Goal: Task Accomplishment & Management: Use online tool/utility

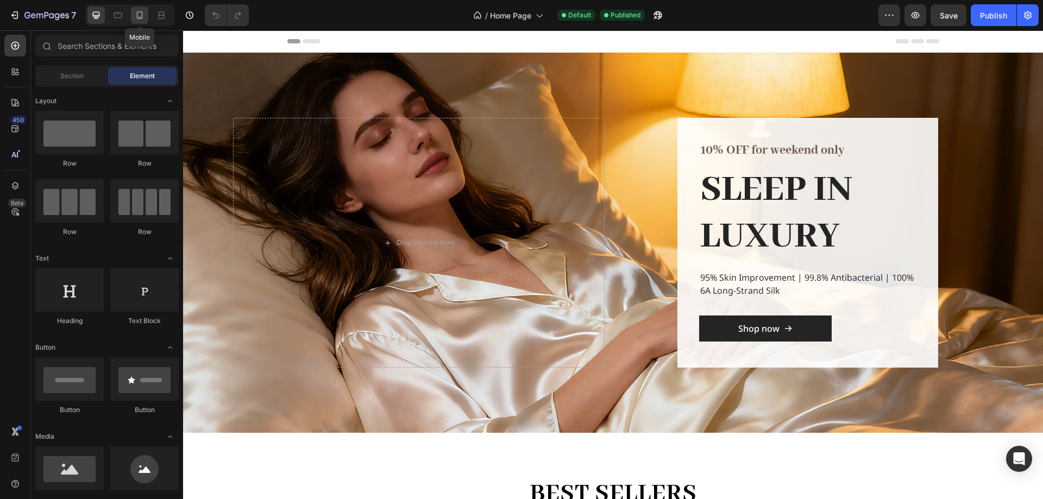
click at [135, 16] on icon at bounding box center [139, 15] width 11 height 11
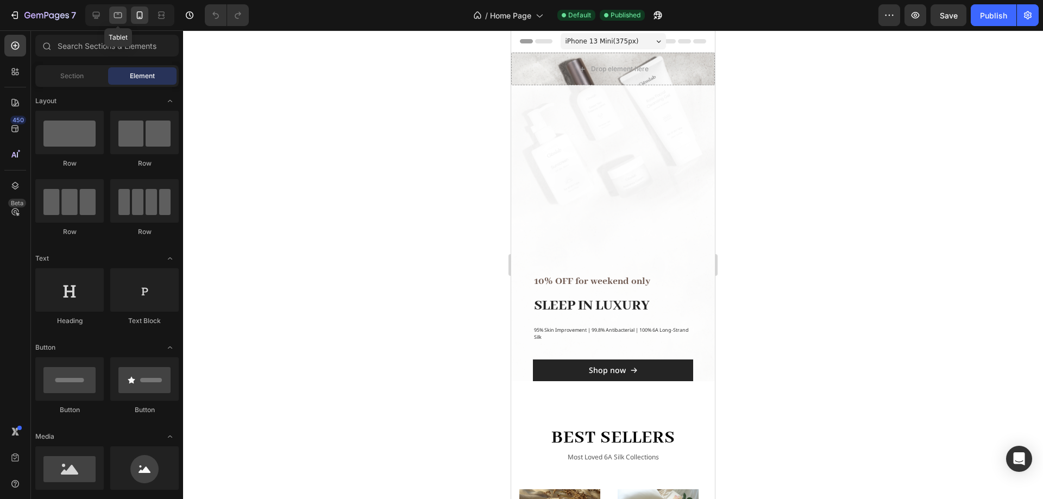
click at [121, 16] on icon at bounding box center [117, 15] width 11 height 11
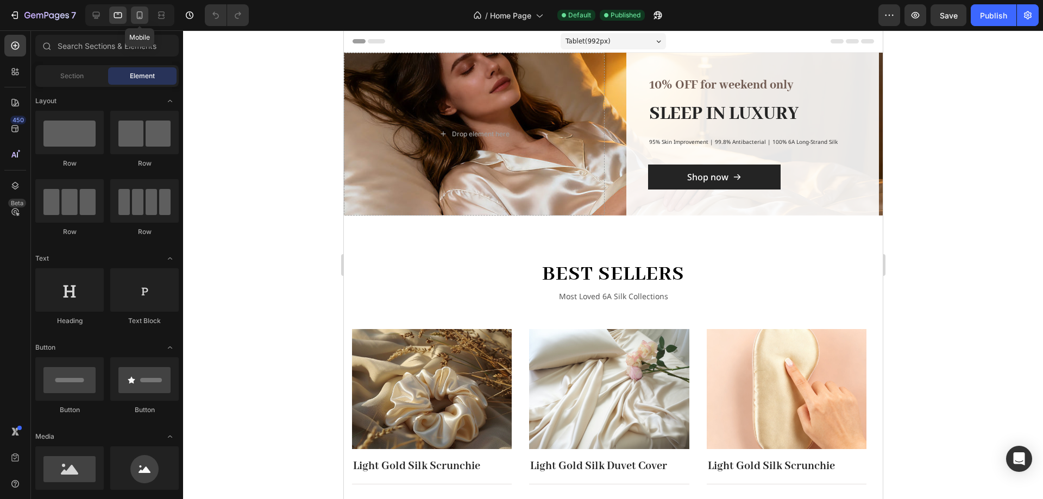
click at [141, 13] on icon at bounding box center [139, 15] width 11 height 11
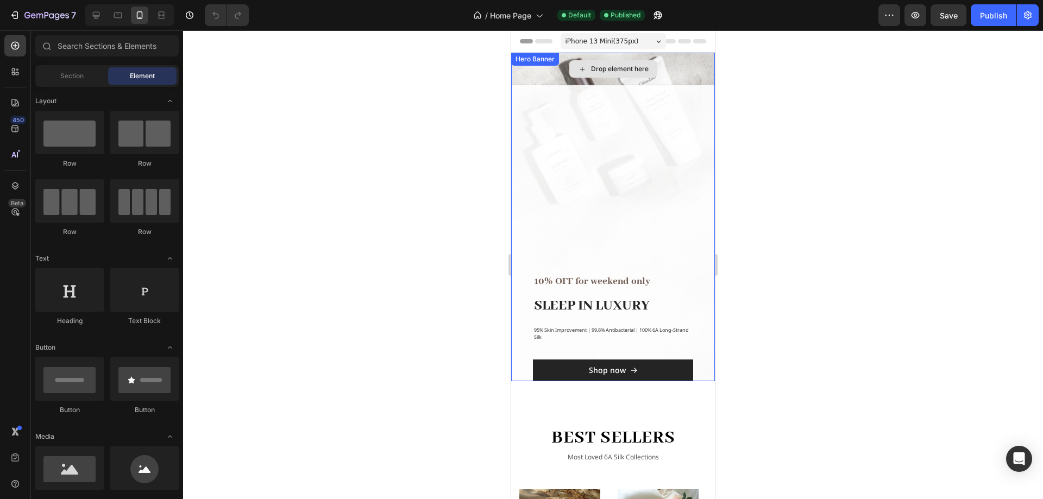
click at [673, 67] on div "Drop element here" at bounding box center [613, 69] width 204 height 33
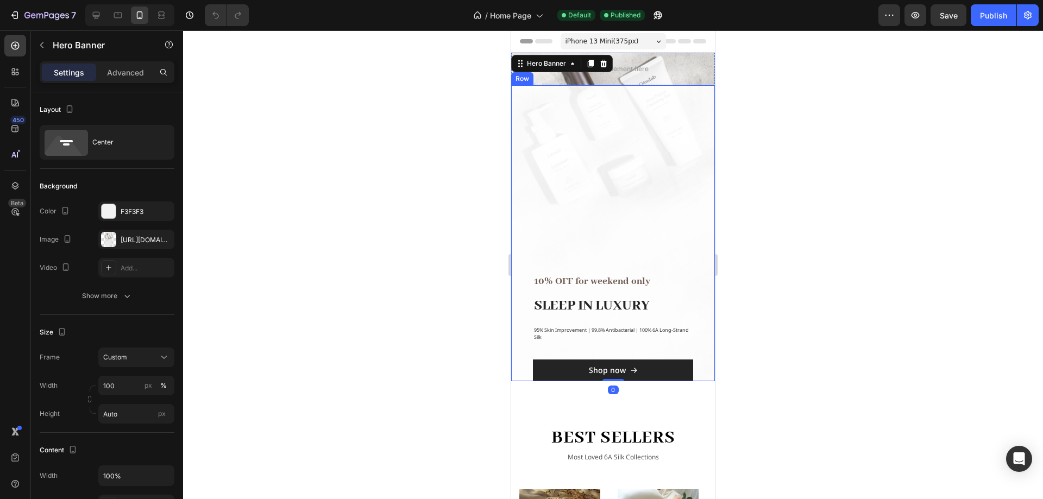
click at [657, 138] on div "10% OFF for weekend only Text block SLEEP IN LUXURY Heading 95% Skin Improvemen…" at bounding box center [613, 233] width 204 height 296
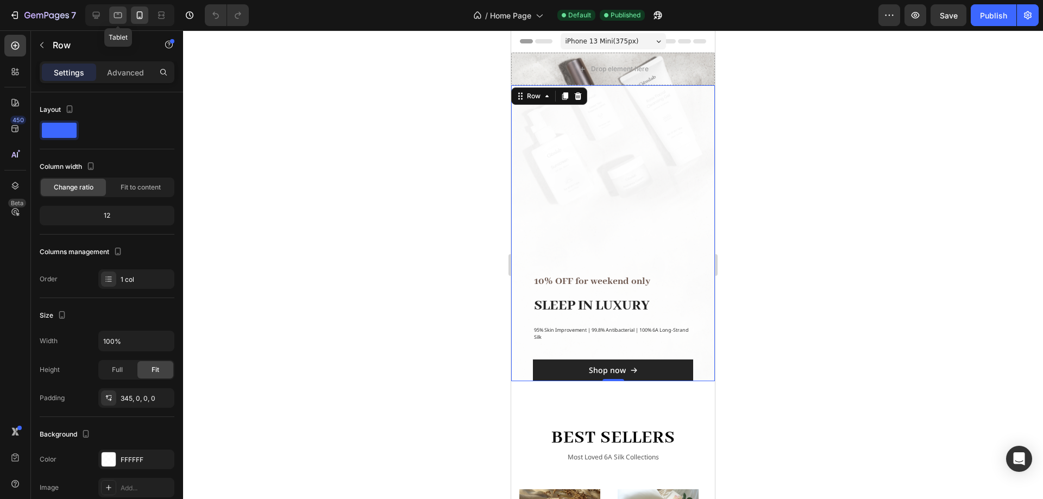
click at [116, 18] on icon at bounding box center [117, 15] width 11 height 11
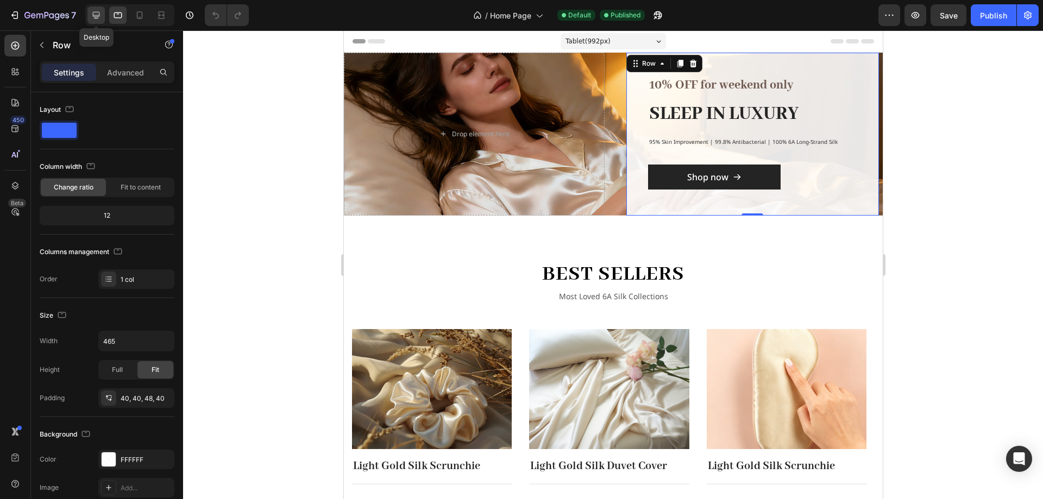
click at [95, 12] on icon at bounding box center [96, 15] width 7 height 7
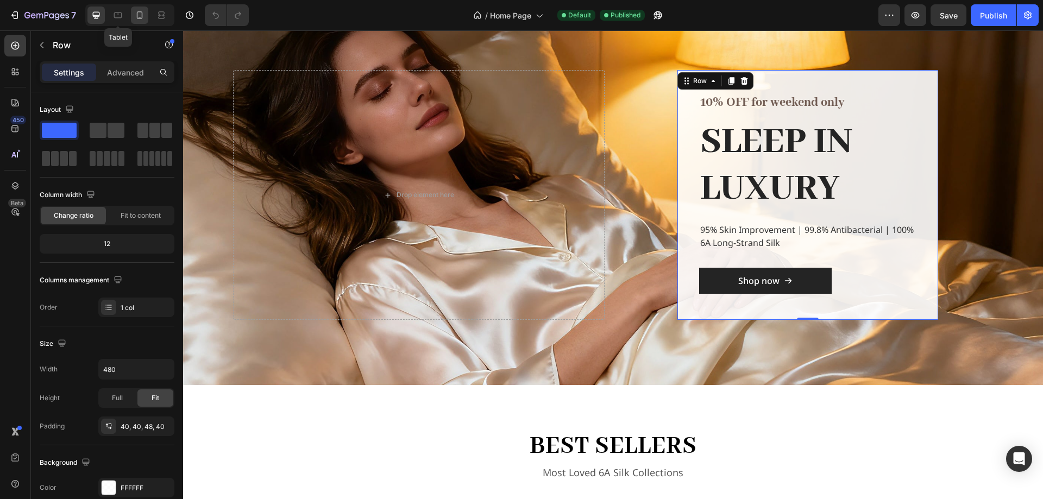
scroll to position [49, 0]
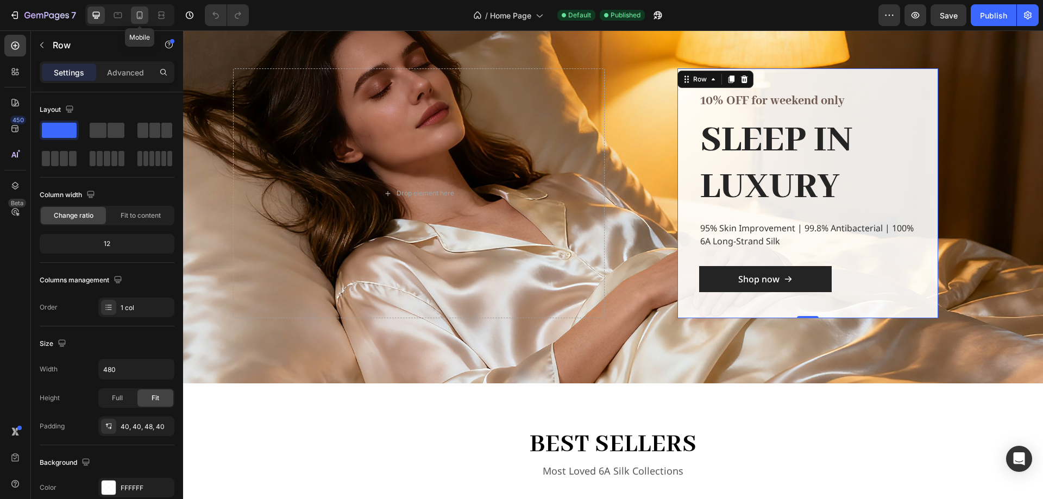
click at [140, 16] on icon at bounding box center [139, 15] width 11 height 11
type input "100%"
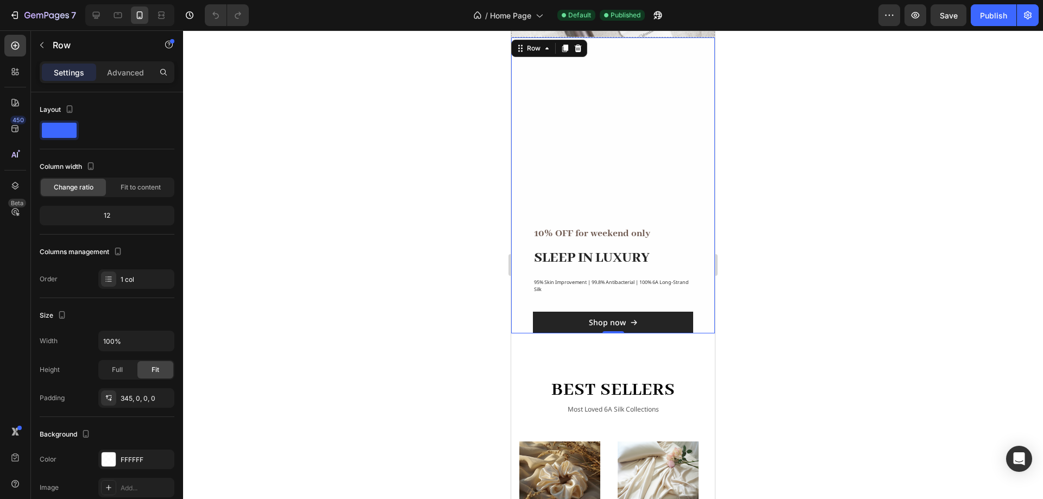
scroll to position [17, 0]
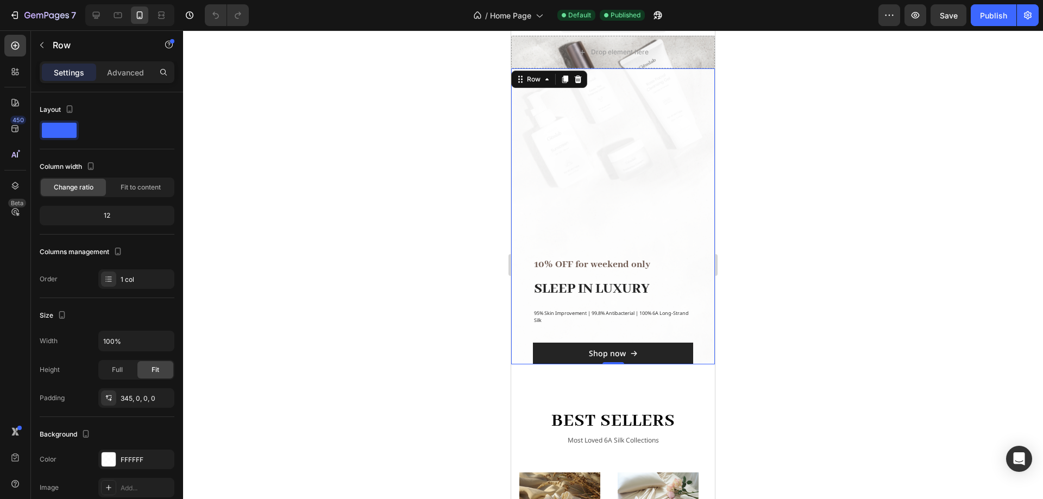
click at [672, 68] on div "10% OFF for weekend only Text block SLEEP IN LUXURY Heading 95% Skin Improvemen…" at bounding box center [613, 216] width 204 height 296
click at [682, 58] on div "Drop element here" at bounding box center [613, 52] width 204 height 33
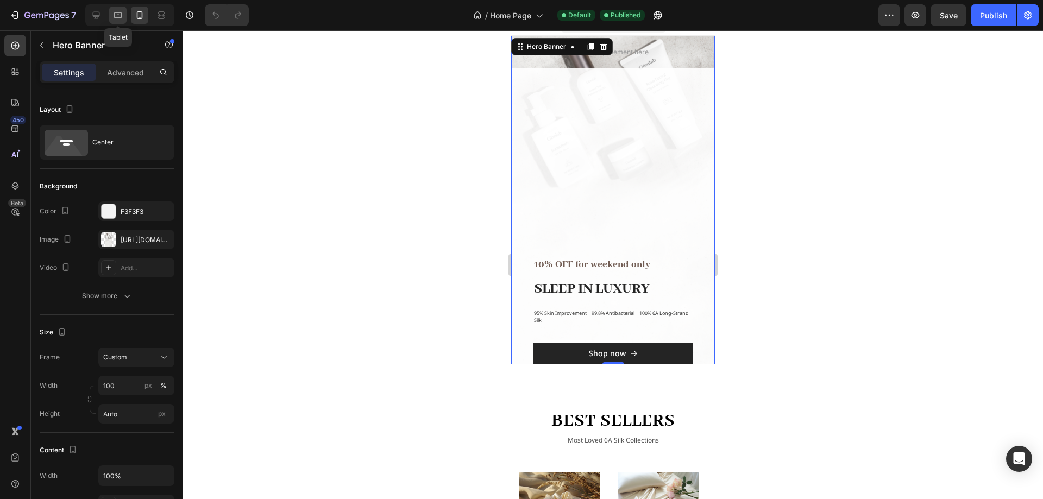
click at [117, 12] on icon at bounding box center [118, 15] width 8 height 6
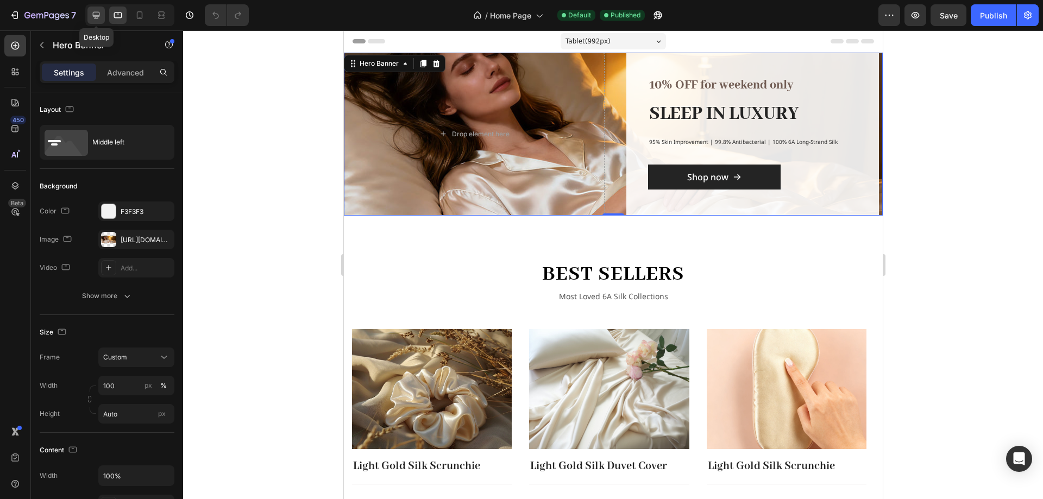
click at [96, 12] on icon at bounding box center [96, 15] width 7 height 7
type input "700"
type input "1400"
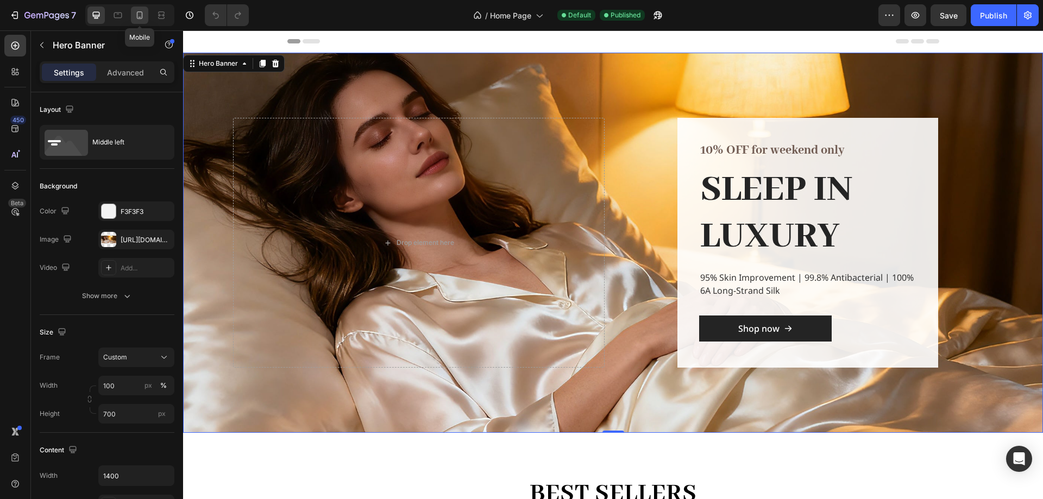
click at [137, 14] on icon at bounding box center [140, 15] width 6 height 8
type input "Auto"
type input "100%"
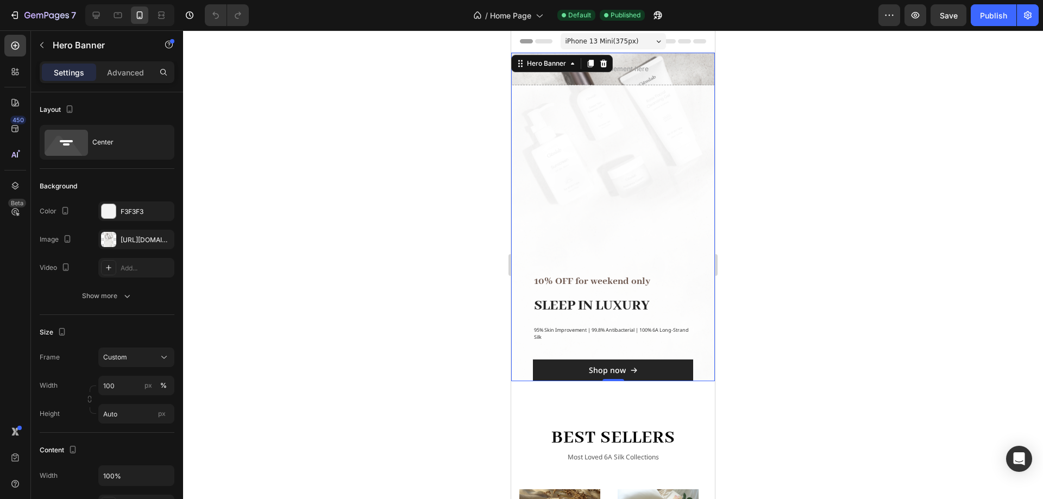
click at [827, 286] on div at bounding box center [613, 264] width 860 height 469
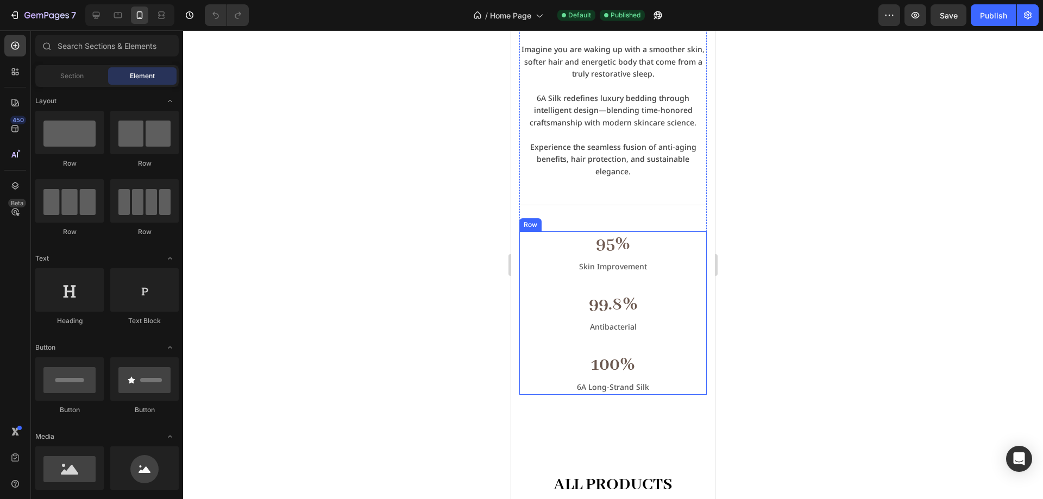
scroll to position [869, 0]
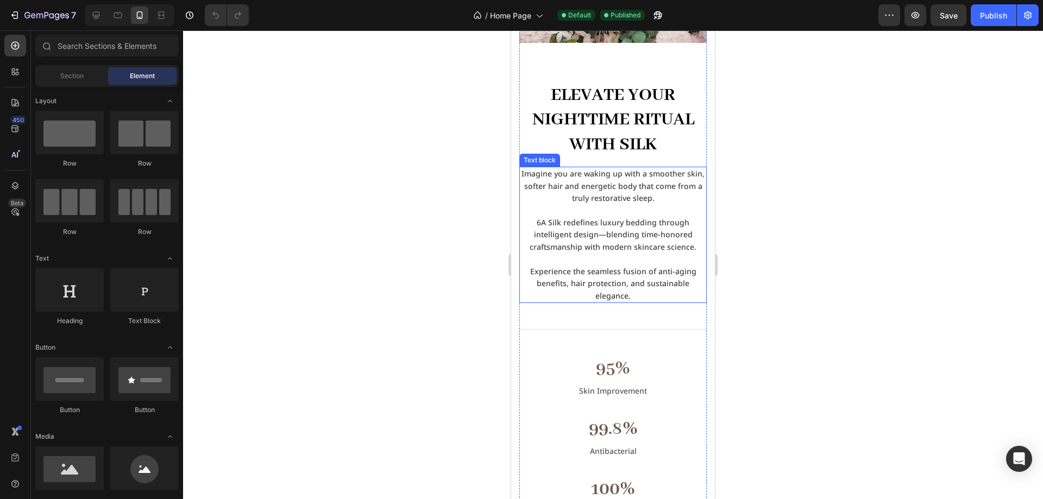
click at [655, 272] on p "Experience the seamless fusion of anti-aging benefits, hair protection, and sus…" at bounding box center [612, 284] width 185 height 36
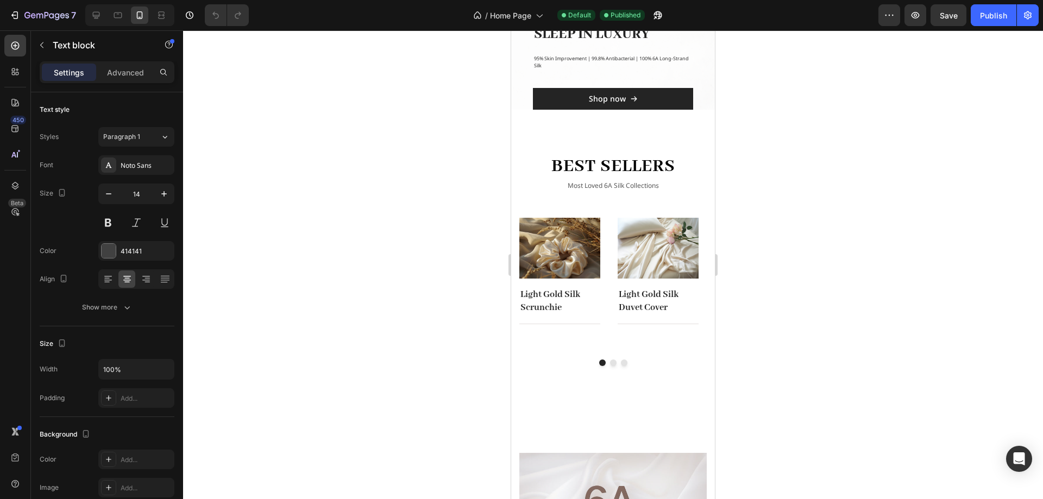
scroll to position [0, 0]
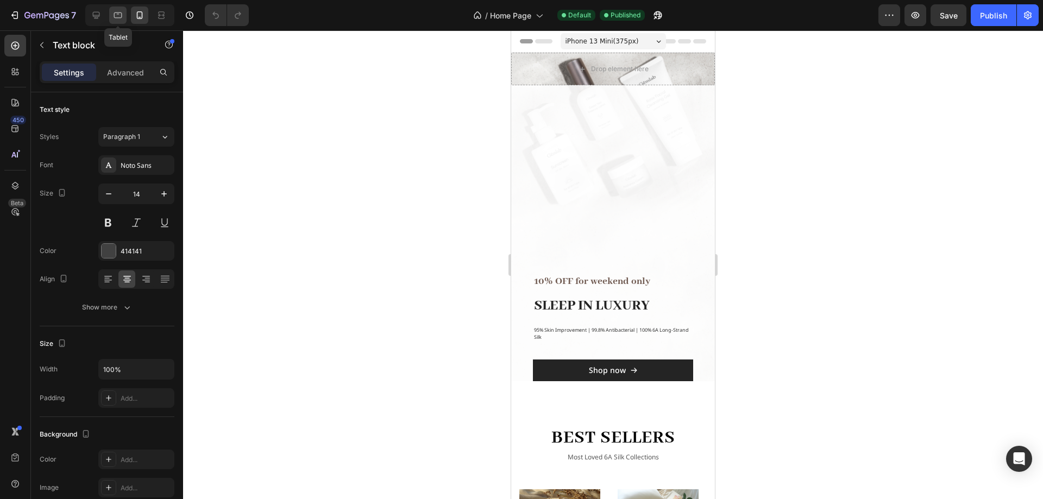
click at [118, 18] on icon at bounding box center [118, 15] width 8 height 6
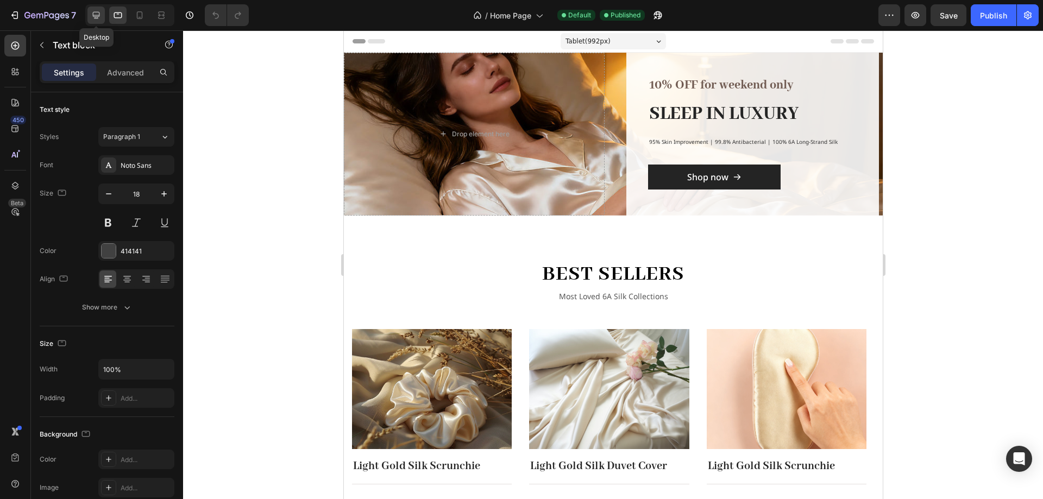
click at [99, 13] on icon at bounding box center [96, 15] width 11 height 11
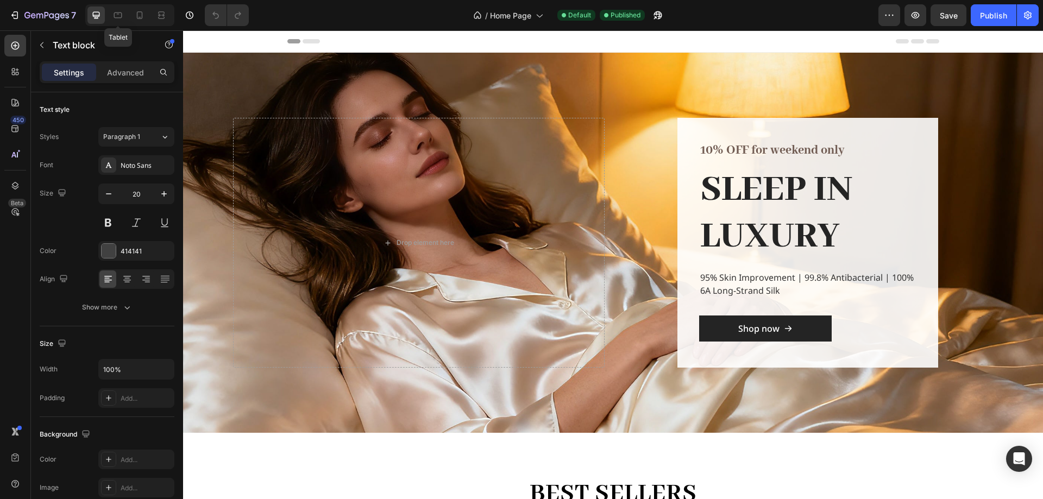
click at [125, 18] on div at bounding box center [117, 15] width 17 height 17
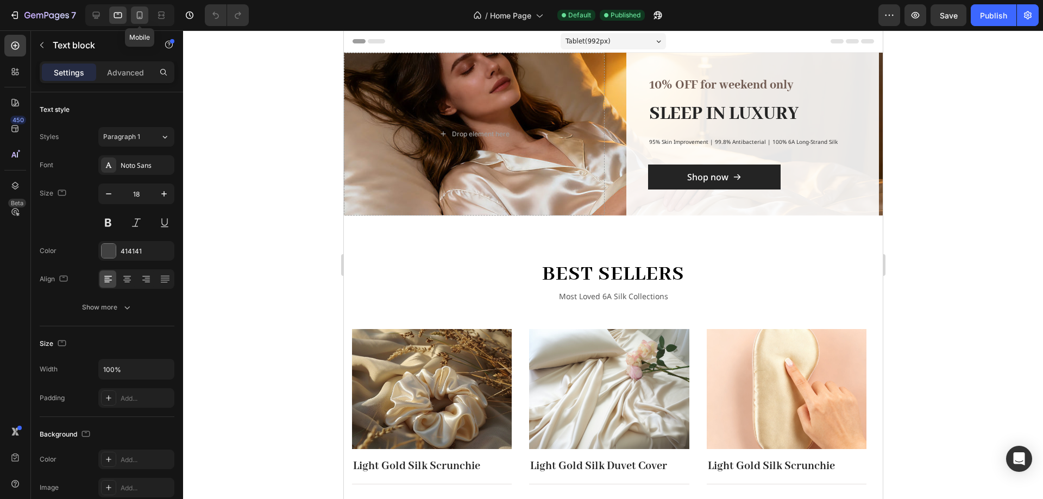
click at [139, 16] on icon at bounding box center [139, 15] width 11 height 11
type input "14"
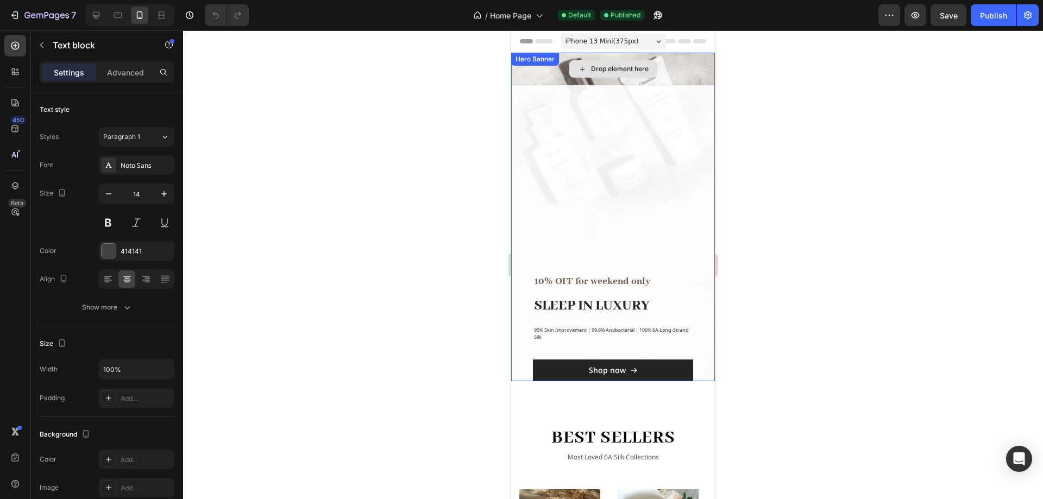
click at [664, 72] on div "Drop element here" at bounding box center [613, 69] width 204 height 33
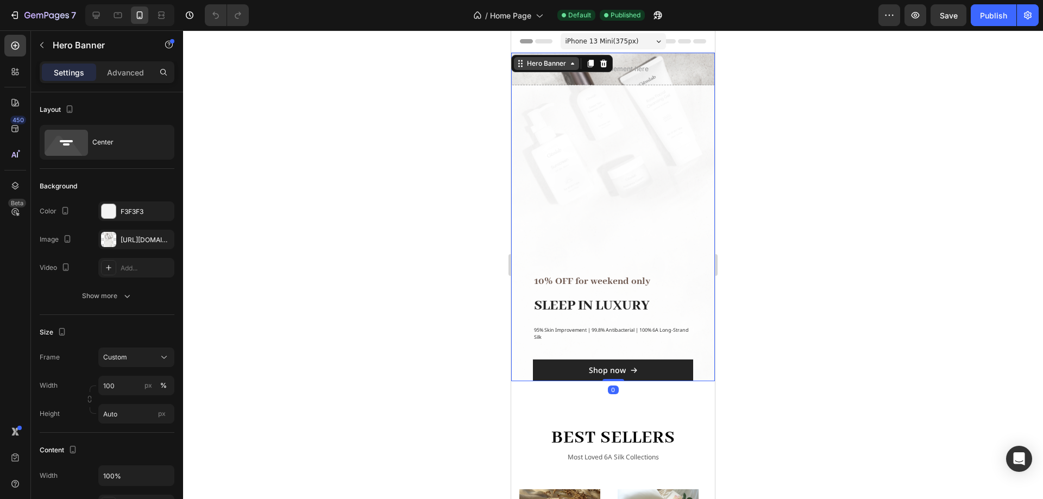
click at [543, 63] on div "Hero Banner" at bounding box center [546, 64] width 43 height 10
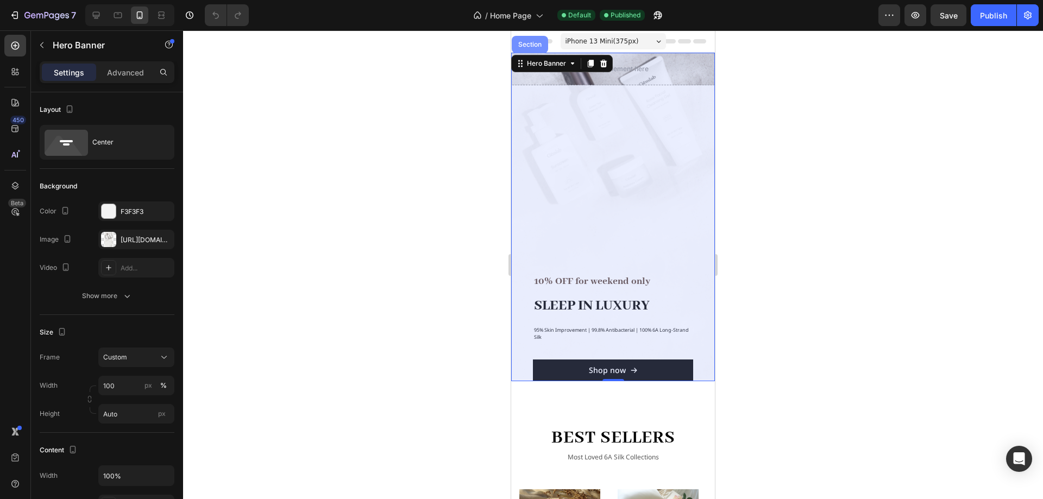
click at [533, 52] on div "Section" at bounding box center [530, 44] width 36 height 17
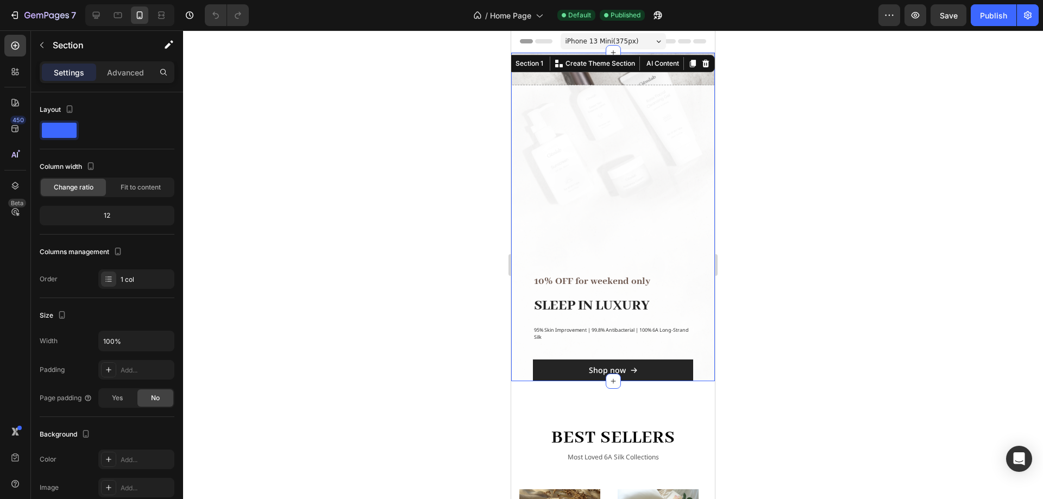
click at [462, 155] on div at bounding box center [613, 264] width 860 height 469
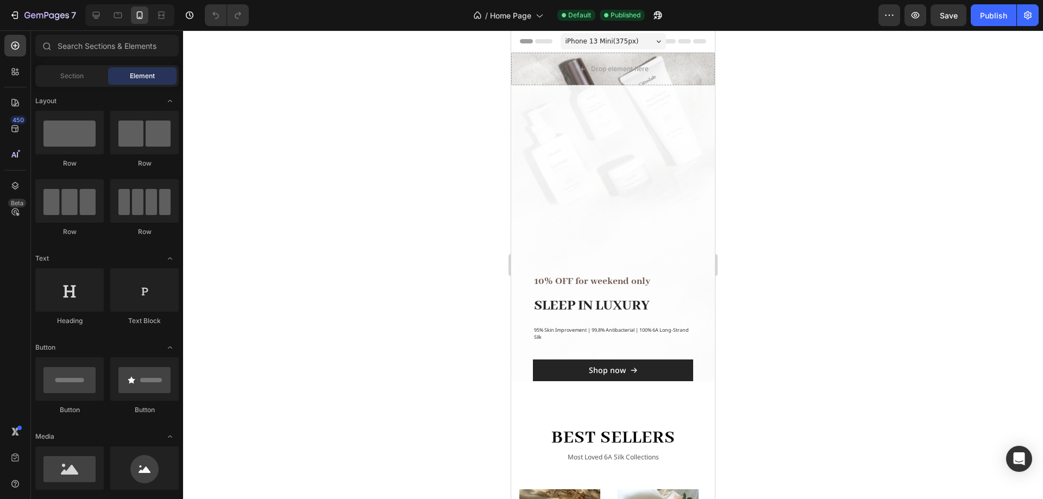
click at [987, 351] on div at bounding box center [613, 264] width 860 height 469
click at [120, 20] on icon at bounding box center [117, 15] width 11 height 11
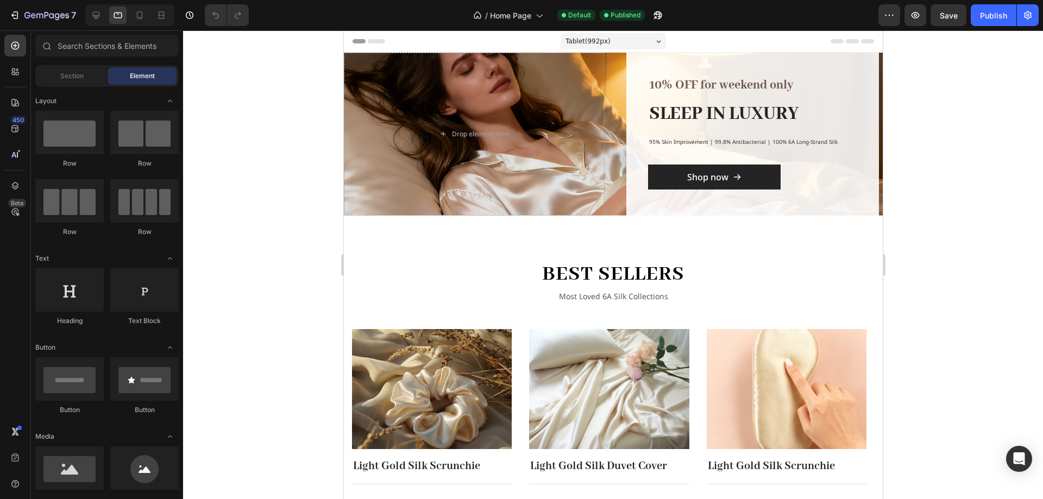
click at [943, 137] on div at bounding box center [613, 264] width 860 height 469
click at [949, 16] on span "Save" at bounding box center [949, 15] width 18 height 9
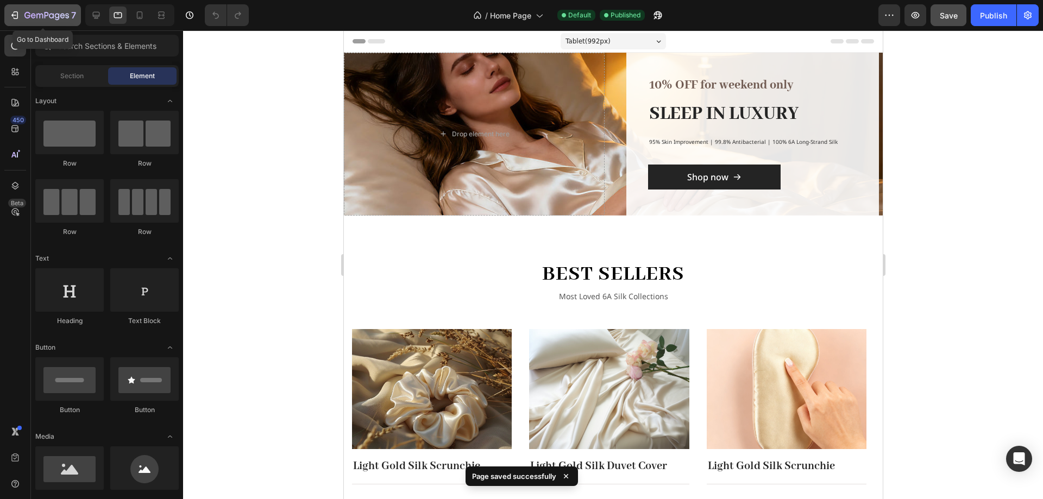
click at [57, 12] on icon "button" at bounding box center [46, 15] width 45 height 9
